Goal: Task Accomplishment & Management: Complete application form

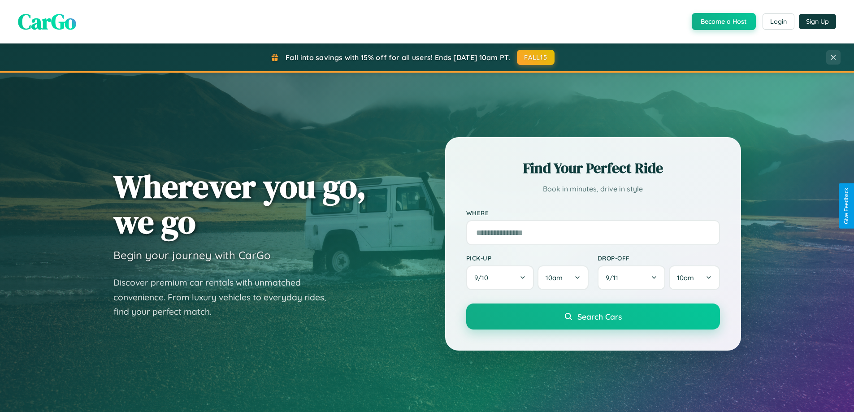
scroll to position [1050, 0]
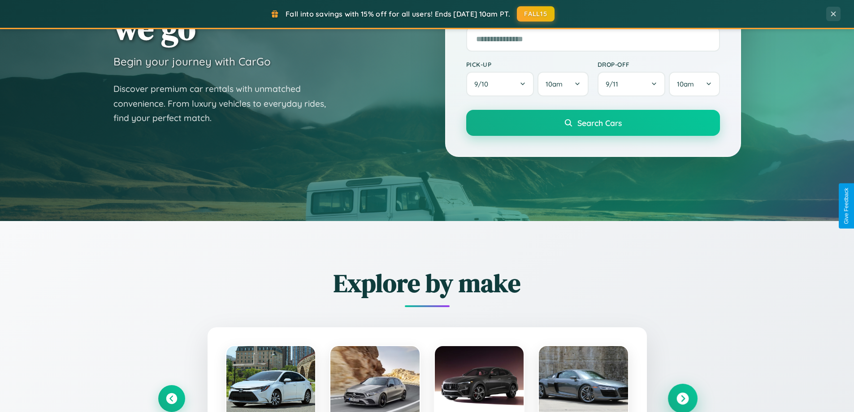
click at [682, 398] on icon at bounding box center [682, 399] width 12 height 12
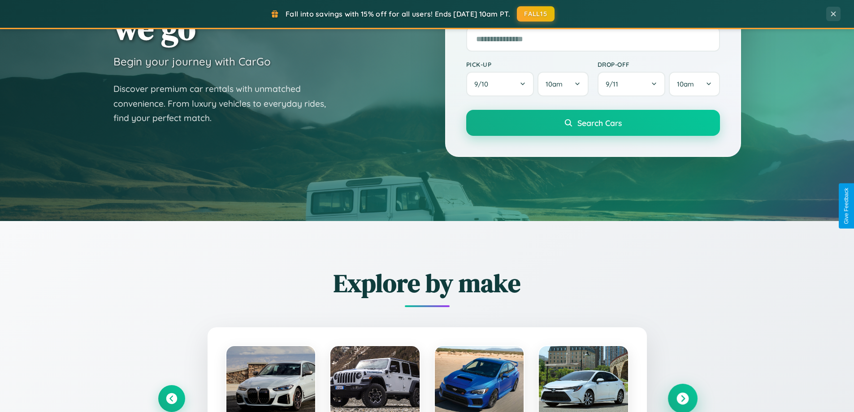
scroll to position [1440, 0]
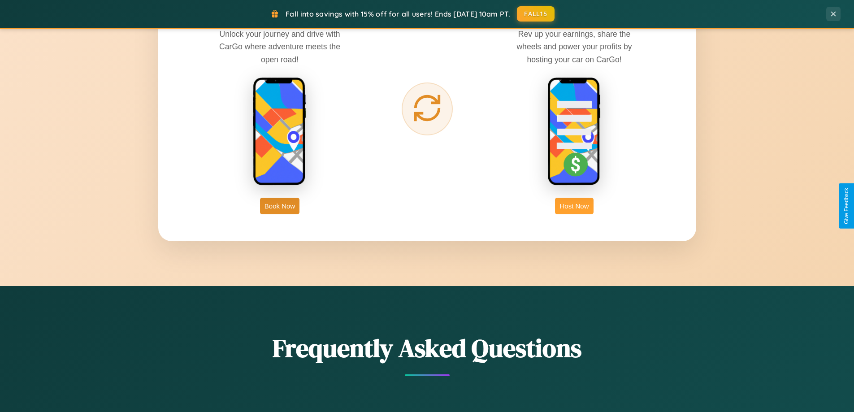
click at [574, 206] on button "Host Now" at bounding box center [574, 206] width 38 height 17
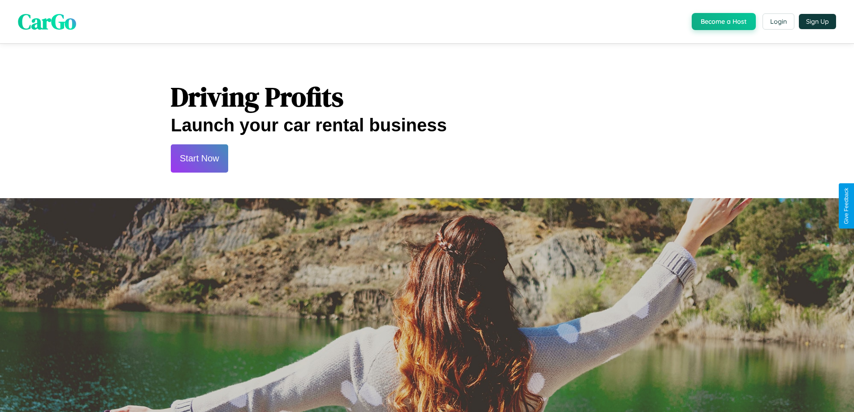
click at [199, 158] on button "Start Now" at bounding box center [199, 158] width 57 height 28
